Goal: Task Accomplishment & Management: Use online tool/utility

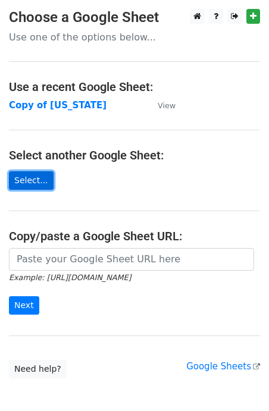
click at [18, 184] on link "Select..." at bounding box center [31, 180] width 45 height 18
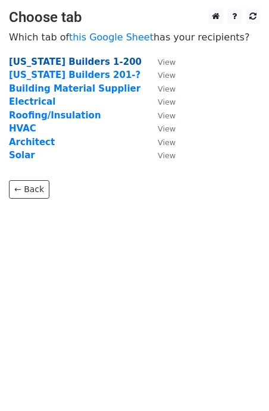
click at [65, 61] on strong "Florida Builders 1-200" at bounding box center [75, 61] width 133 height 11
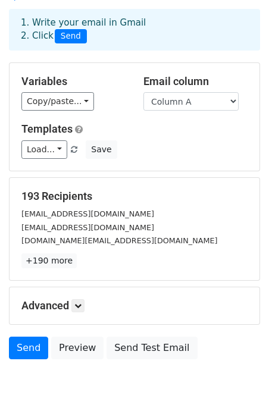
scroll to position [98, 0]
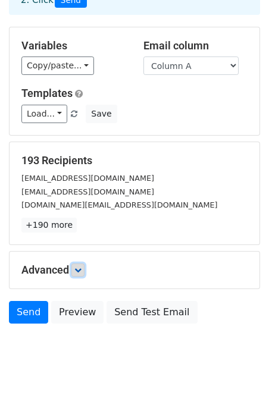
click at [80, 263] on link at bounding box center [77, 269] width 13 height 13
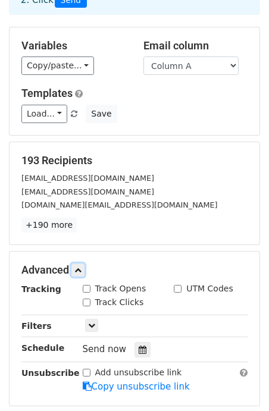
scroll to position [190, 0]
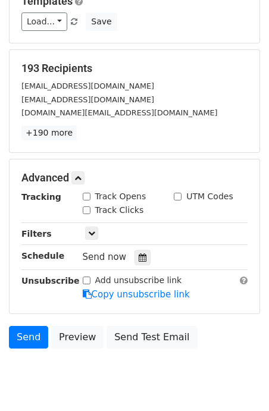
click at [81, 190] on div "Track Opens" at bounding box center [120, 197] width 92 height 14
click at [87, 193] on input "Track Opens" at bounding box center [87, 197] width 8 height 8
checkbox input "true"
click at [89, 206] on input "Track Clicks" at bounding box center [87, 210] width 8 height 8
checkbox input "true"
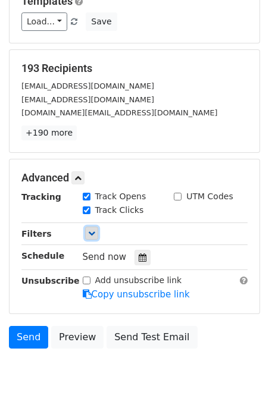
click at [91, 229] on icon at bounding box center [91, 232] width 7 height 7
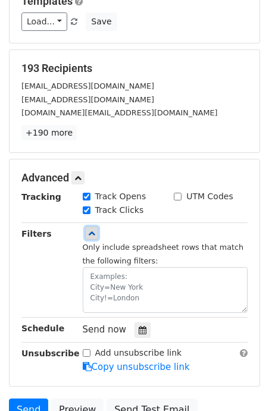
click at [92, 229] on icon at bounding box center [91, 232] width 7 height 7
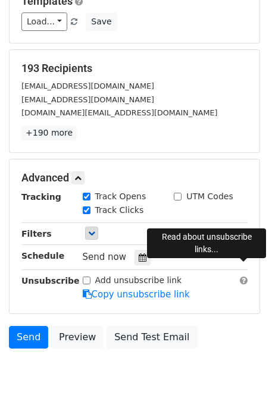
click at [243, 276] on span at bounding box center [244, 280] width 8 height 9
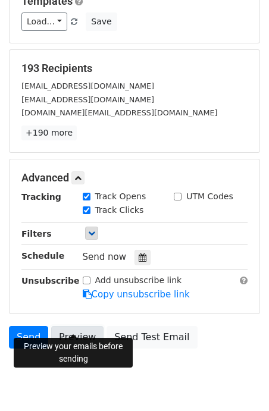
click at [78, 326] on link "Preview" at bounding box center [77, 337] width 52 height 23
click at [26, 326] on link "Send" at bounding box center [28, 337] width 39 height 23
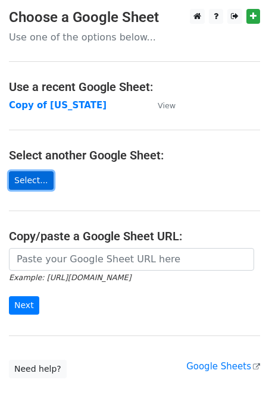
click at [34, 182] on link "Select..." at bounding box center [31, 180] width 45 height 18
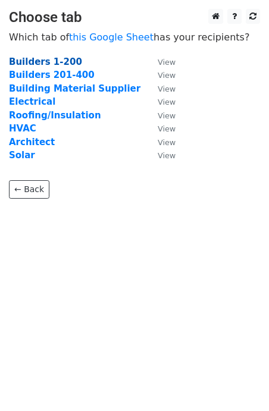
click at [63, 61] on strong "Builders 1-200" at bounding box center [45, 61] width 73 height 11
click at [9, 56] on link "Builders 1-200" at bounding box center [45, 61] width 73 height 11
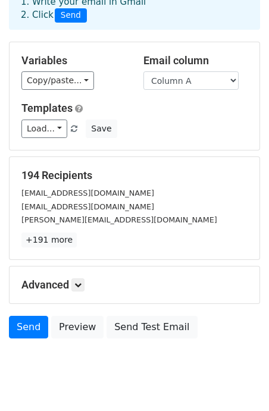
scroll to position [95, 0]
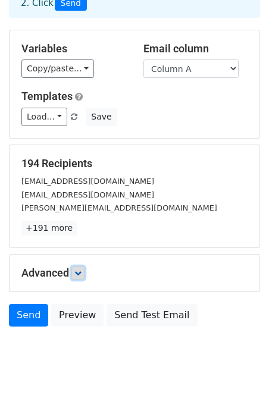
click at [81, 269] on icon at bounding box center [77, 272] width 7 height 7
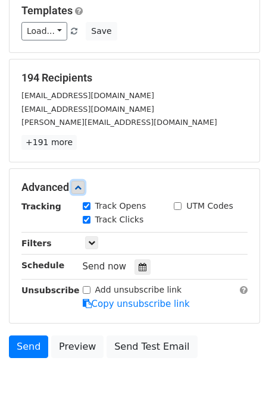
scroll to position [182, 0]
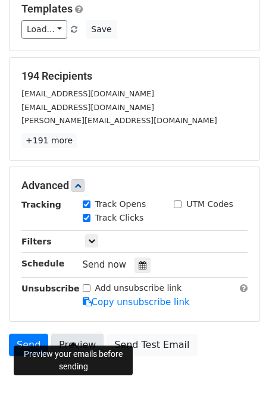
click at [74, 333] on link "Preview" at bounding box center [77, 344] width 52 height 23
click at [87, 284] on input "Add unsubscribe link" at bounding box center [87, 288] width 8 height 8
checkbox input "true"
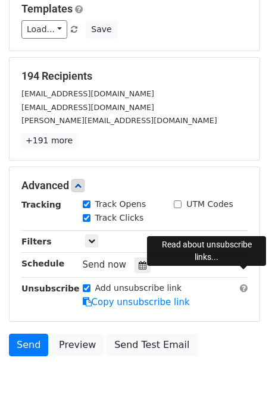
click at [244, 284] on span at bounding box center [244, 288] width 8 height 9
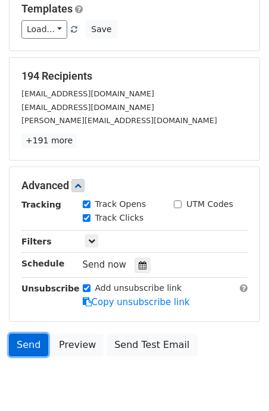
click at [27, 333] on link "Send" at bounding box center [28, 344] width 39 height 23
